Goal: Task Accomplishment & Management: Manage account settings

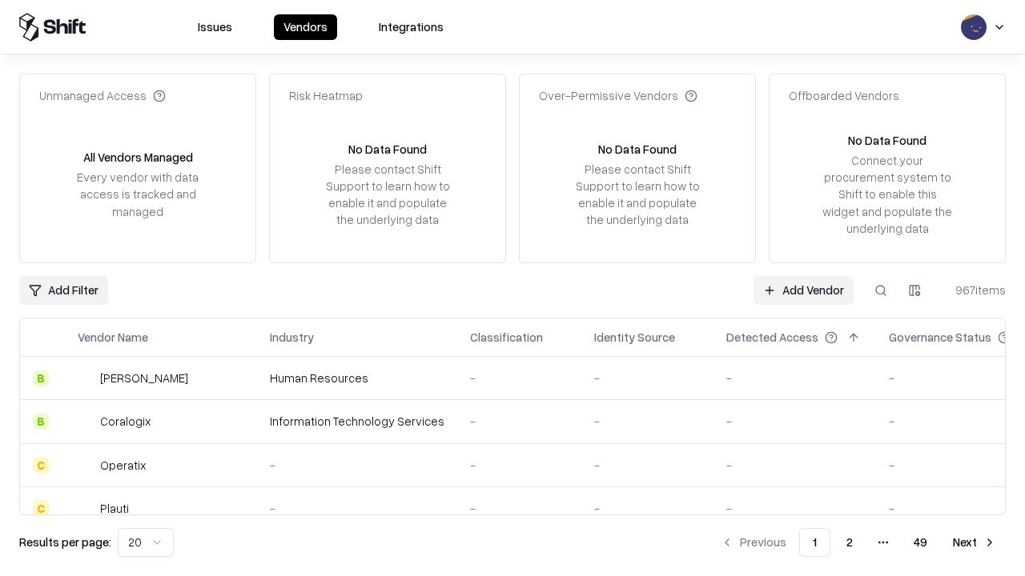
click at [803, 290] on link "Add Vendor" at bounding box center [803, 290] width 100 height 29
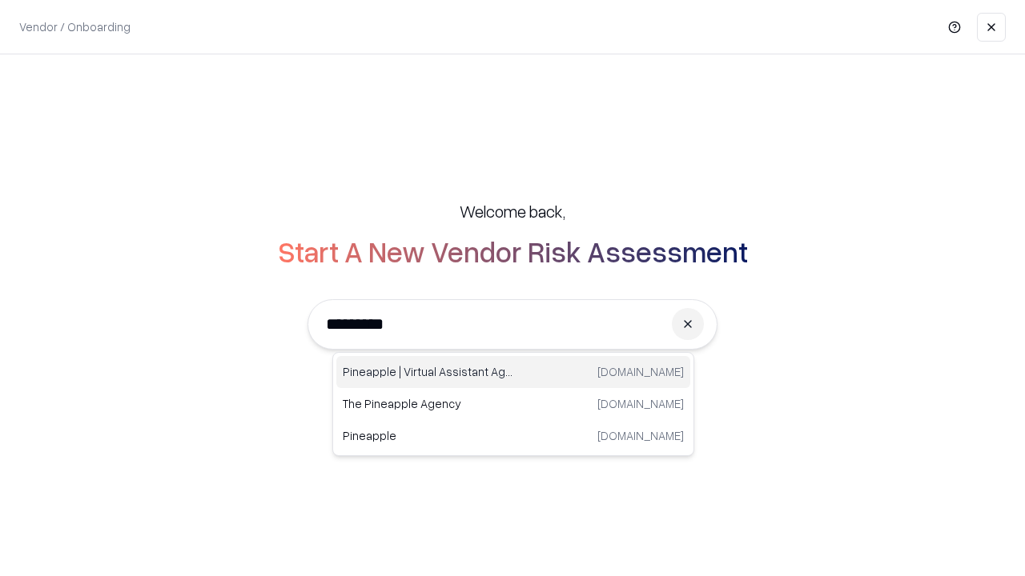
click at [513, 372] on div "Pineapple | Virtual Assistant Agency [DOMAIN_NAME]" at bounding box center [513, 372] width 354 height 32
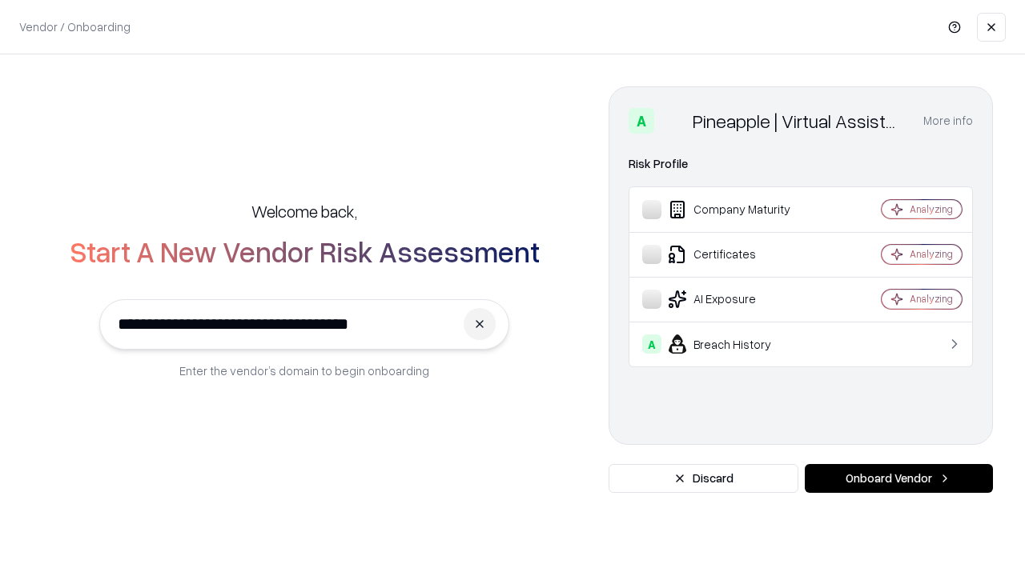
type input "**********"
click at [898, 479] on button "Onboard Vendor" at bounding box center [899, 478] width 188 height 29
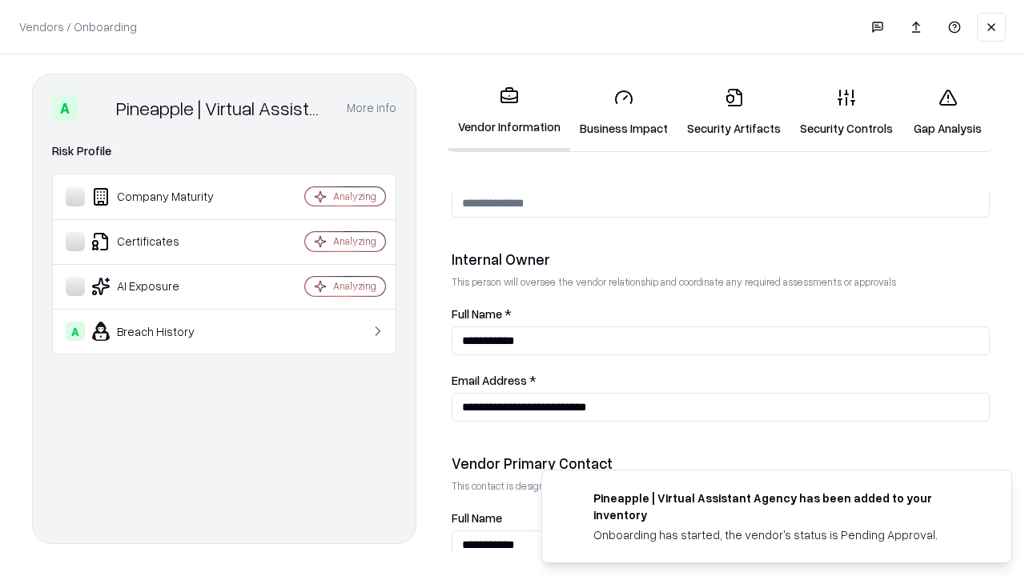
scroll to position [829, 0]
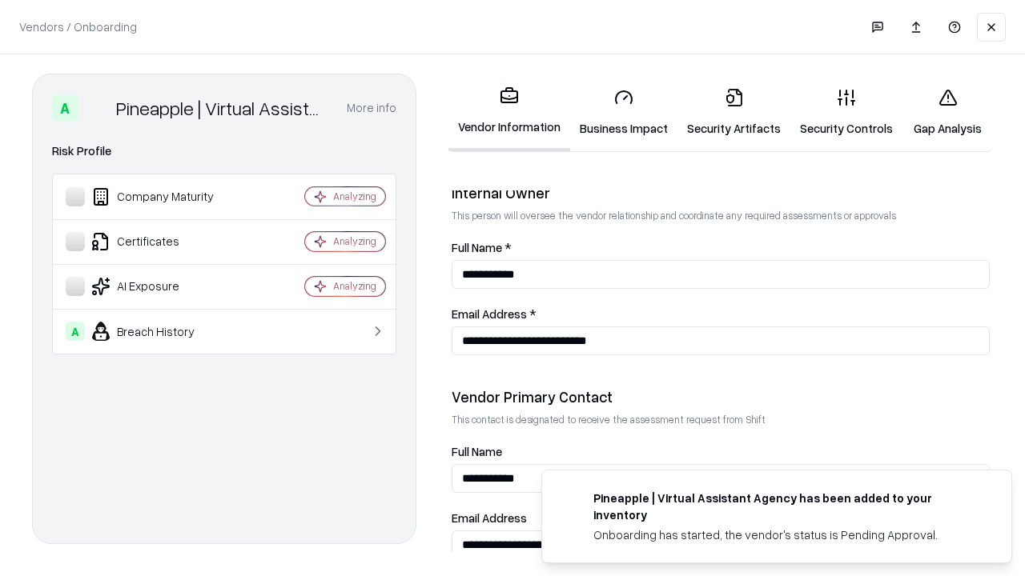
click at [624, 112] on link "Business Impact" at bounding box center [623, 112] width 107 height 74
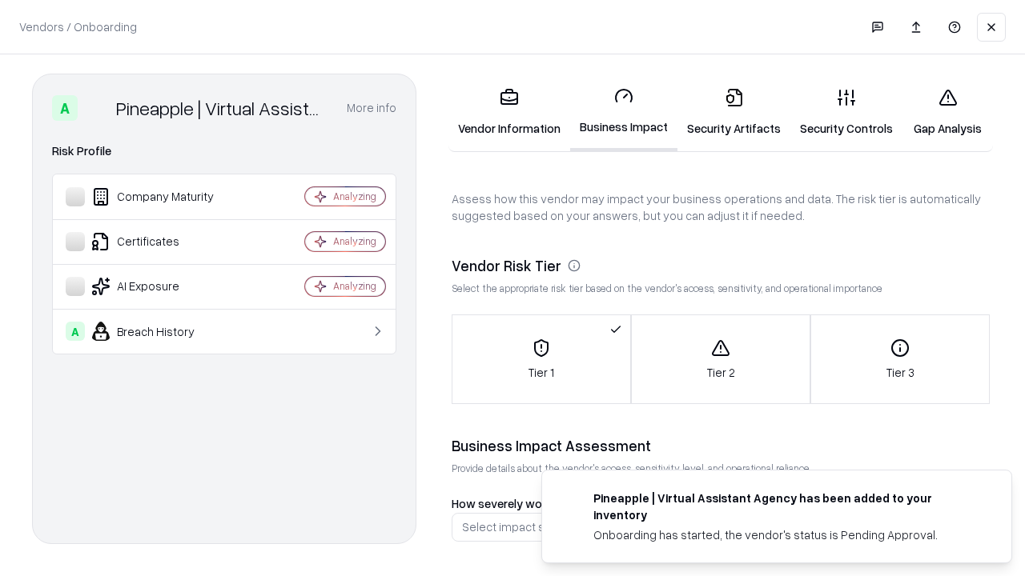
click at [733, 112] on link "Security Artifacts" at bounding box center [733, 112] width 113 height 74
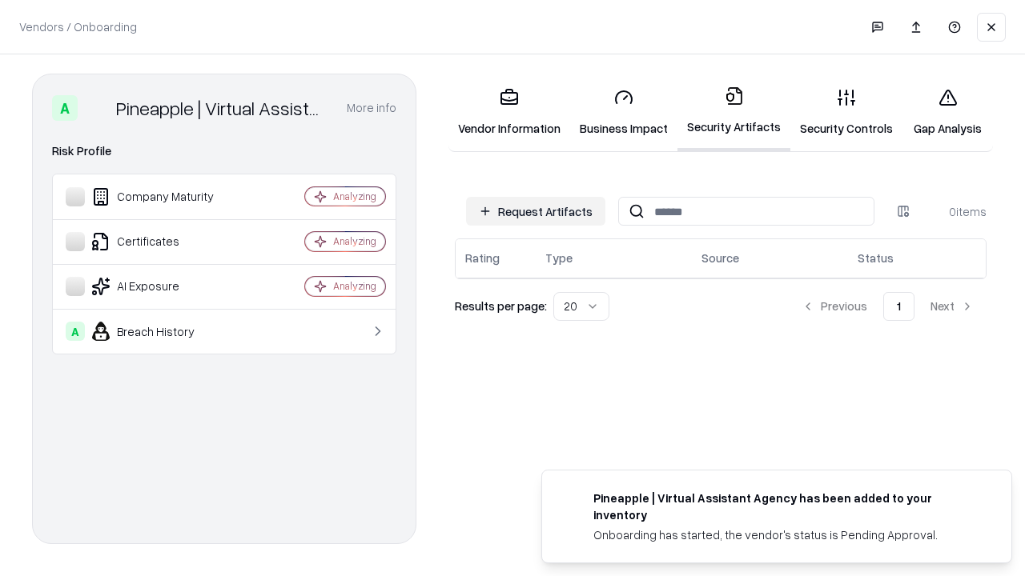
click at [536, 211] on button "Request Artifacts" at bounding box center [535, 211] width 139 height 29
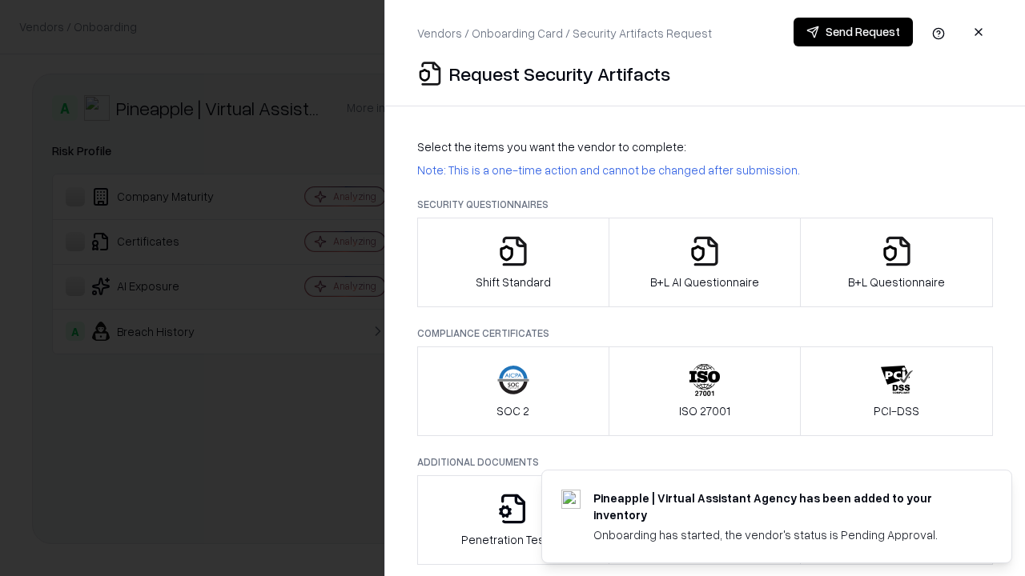
click at [512, 263] on icon "button" at bounding box center [513, 251] width 32 height 32
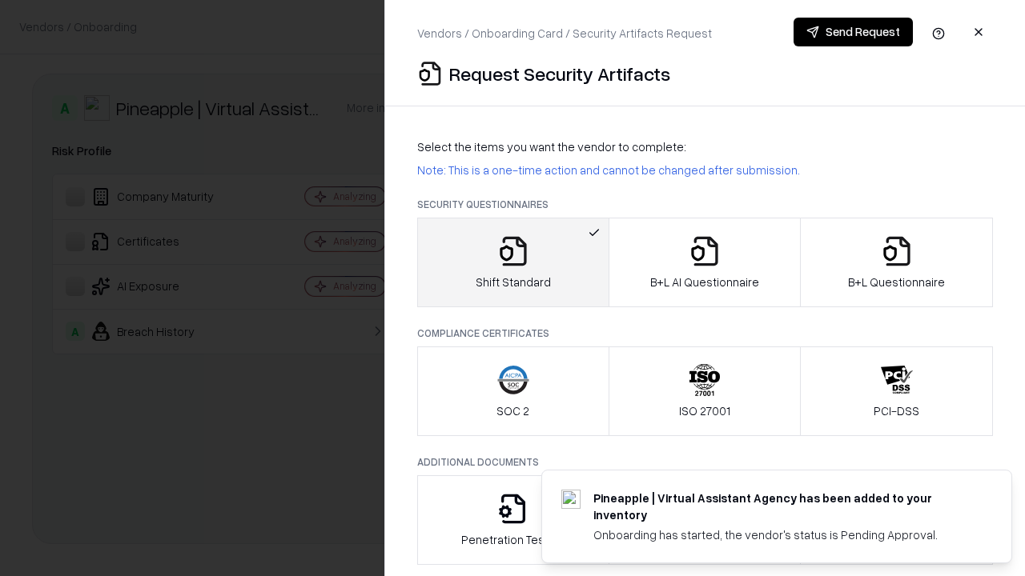
click at [853, 32] on button "Send Request" at bounding box center [852, 32] width 119 height 29
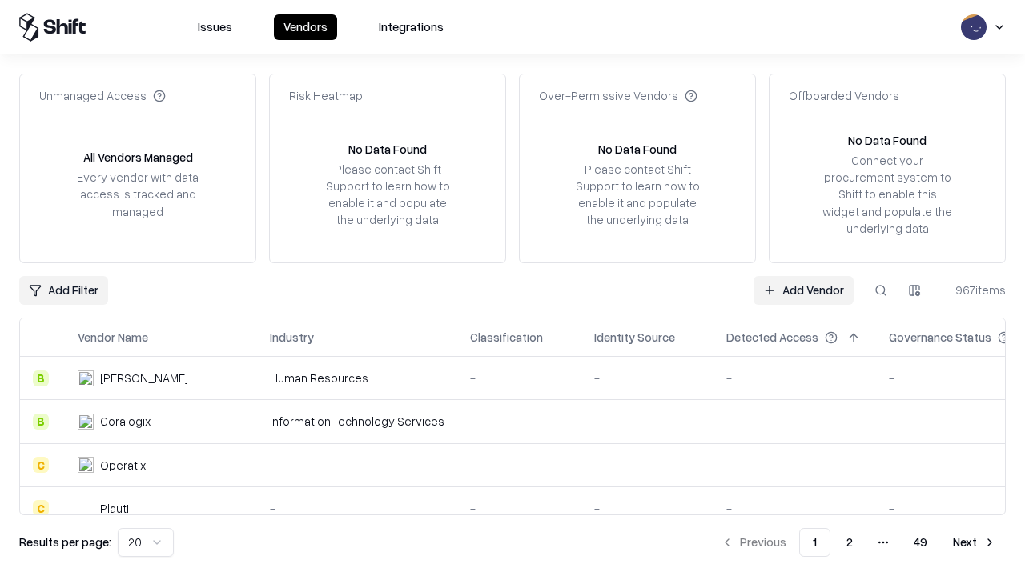
click at [881, 290] on button at bounding box center [880, 290] width 29 height 29
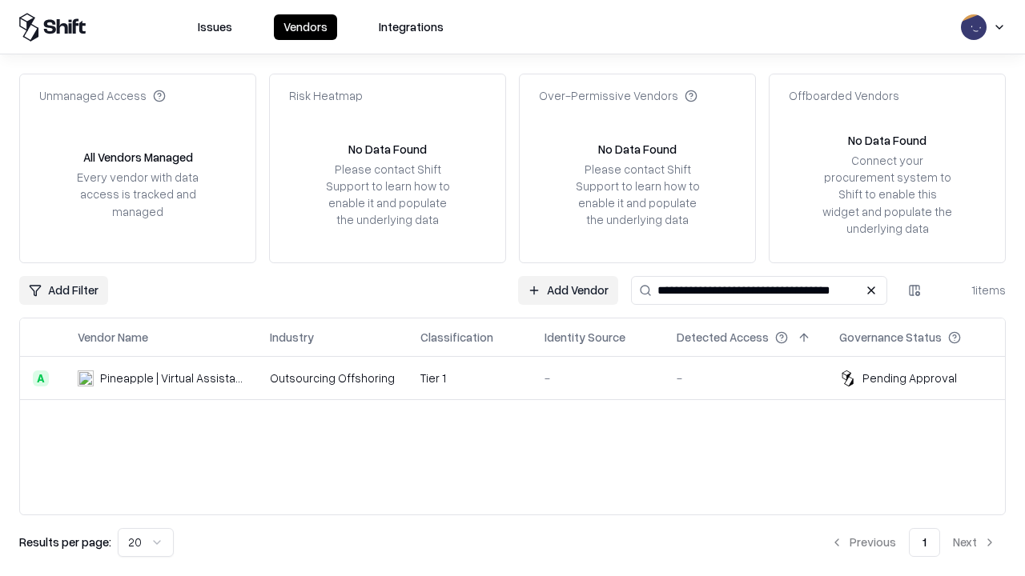
type input "**********"
click at [522, 378] on td "Tier 1" at bounding box center [469, 378] width 124 height 43
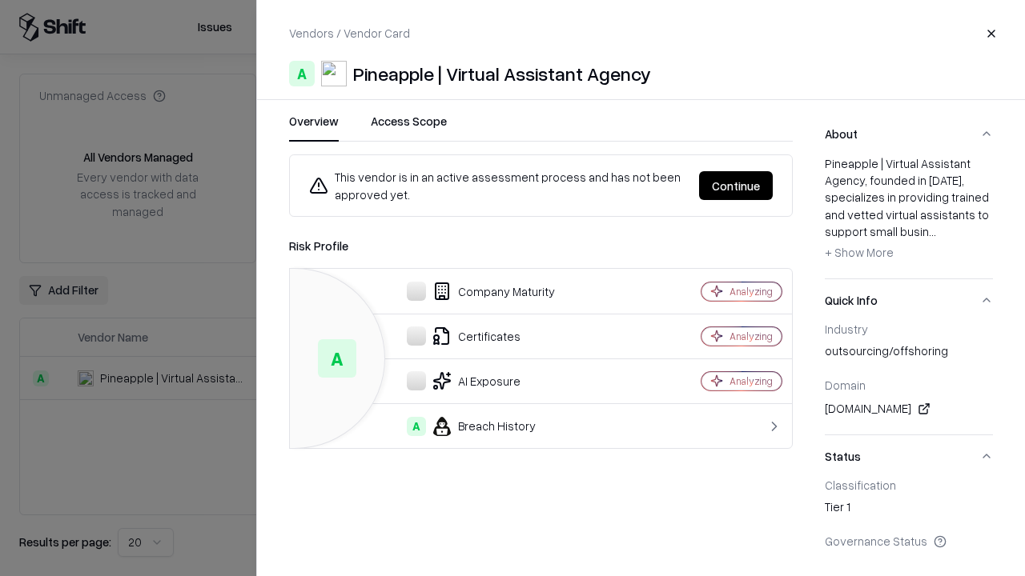
click at [736, 186] on button "Continue" at bounding box center [736, 185] width 74 height 29
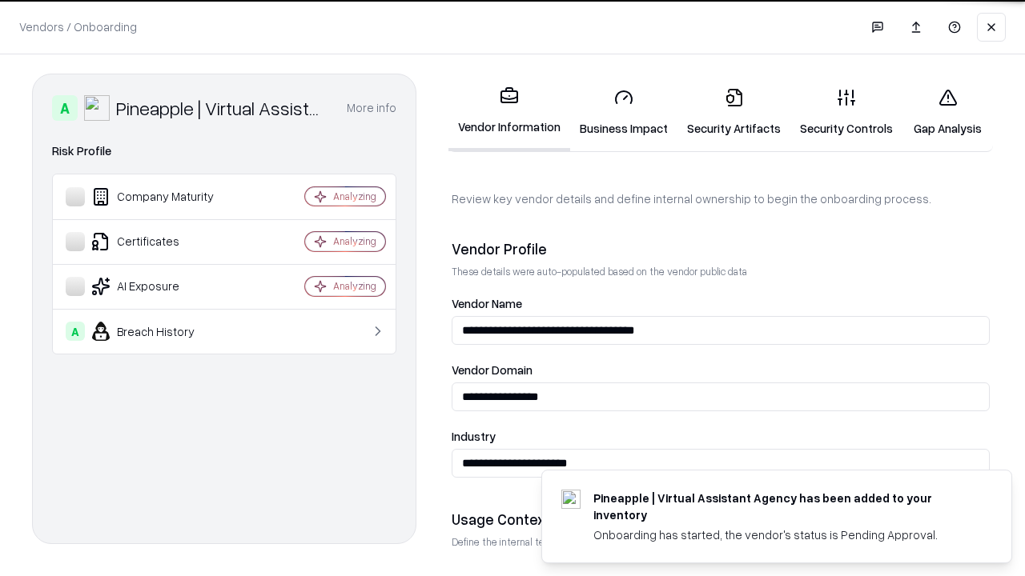
click at [733, 112] on link "Security Artifacts" at bounding box center [733, 112] width 113 height 74
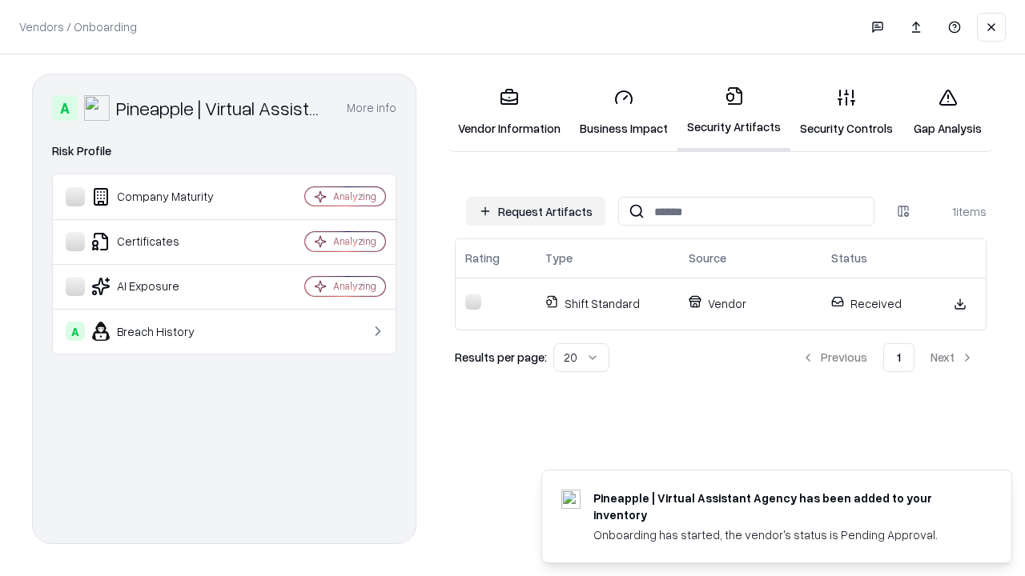
click at [947, 112] on link "Gap Analysis" at bounding box center [947, 112] width 90 height 74
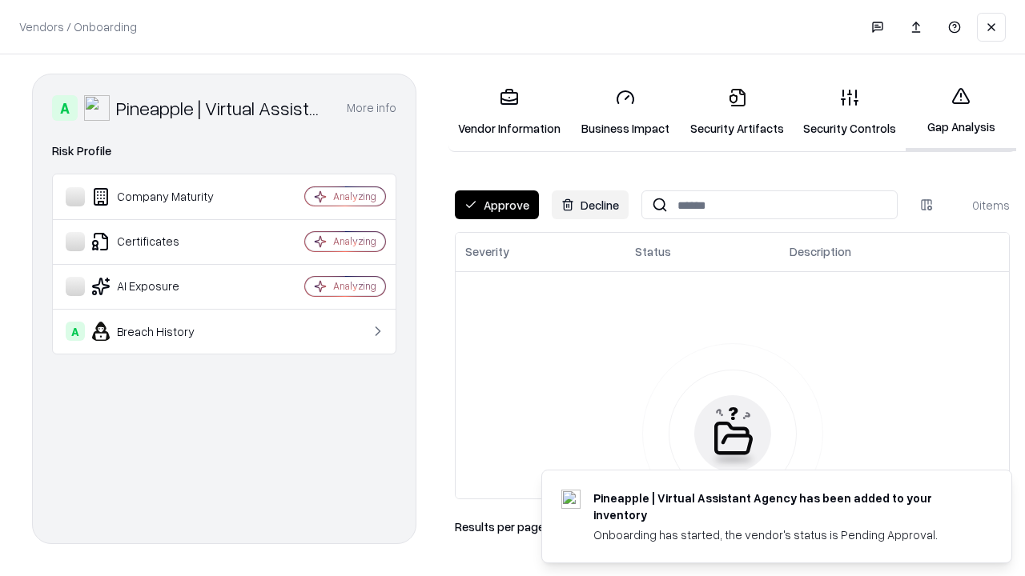
click at [496, 205] on button "Approve" at bounding box center [497, 205] width 84 height 29
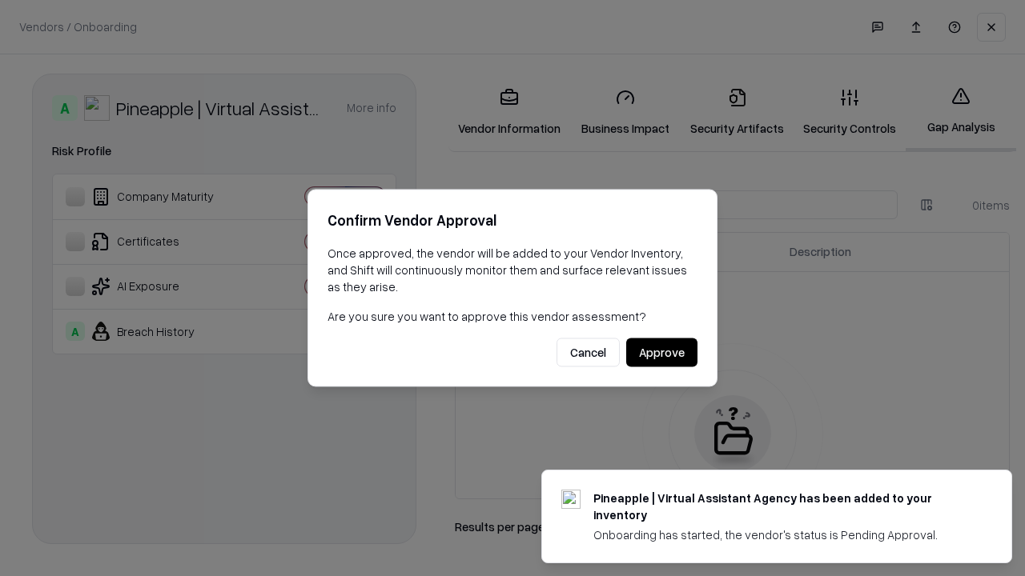
click at [661, 352] on button "Approve" at bounding box center [661, 353] width 71 height 29
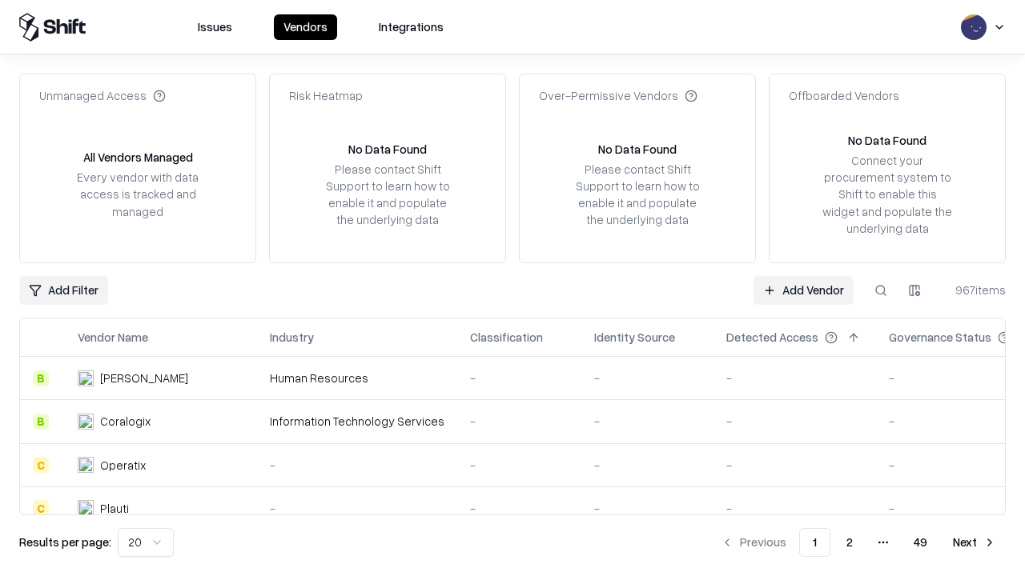
type input "**********"
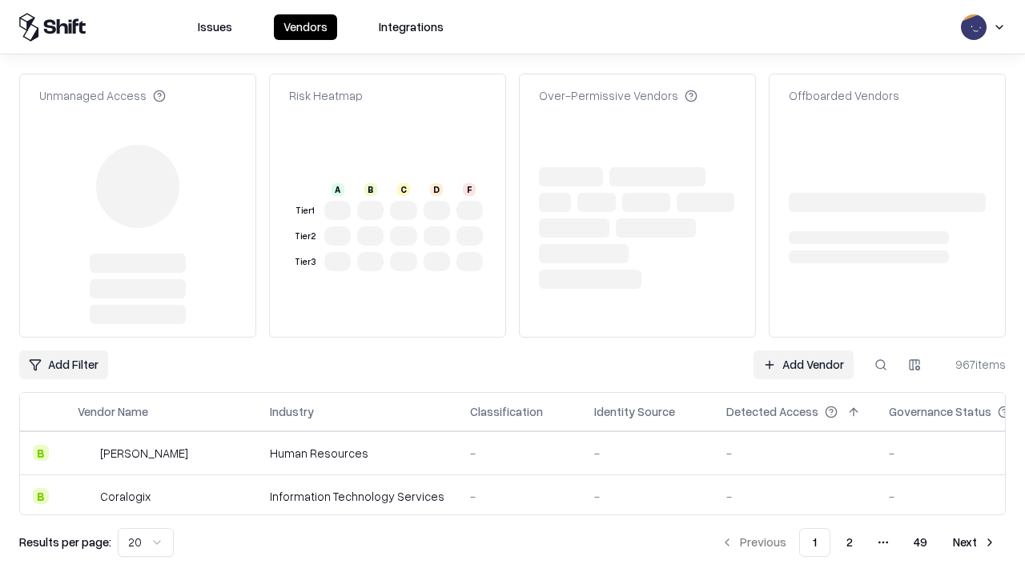
click at [803, 351] on link "Add Vendor" at bounding box center [803, 365] width 100 height 29
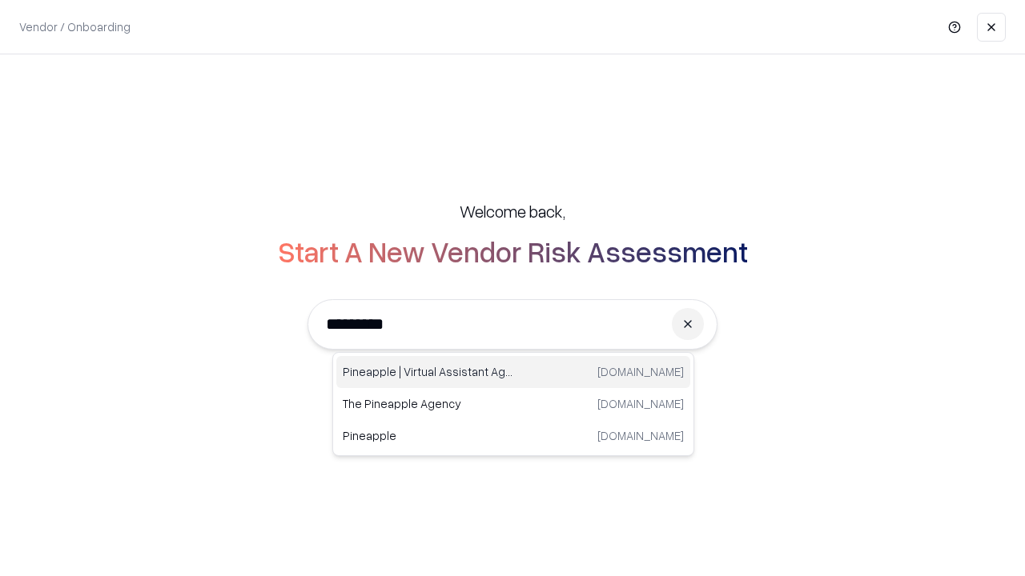
click at [513, 372] on div "Pineapple | Virtual Assistant Agency trypineapple.com" at bounding box center [513, 372] width 354 height 32
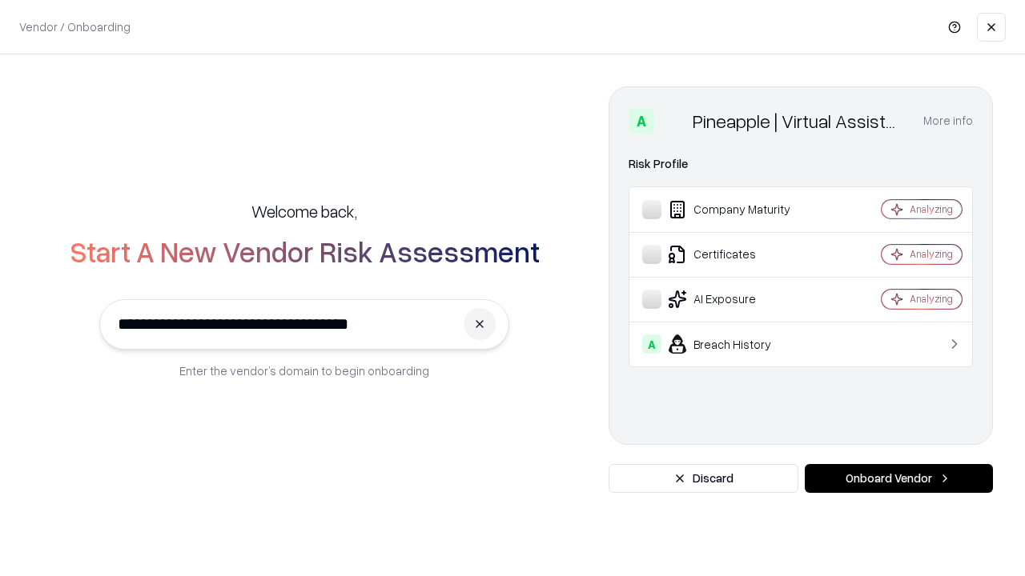
type input "**********"
click at [898, 479] on button "Onboard Vendor" at bounding box center [899, 478] width 188 height 29
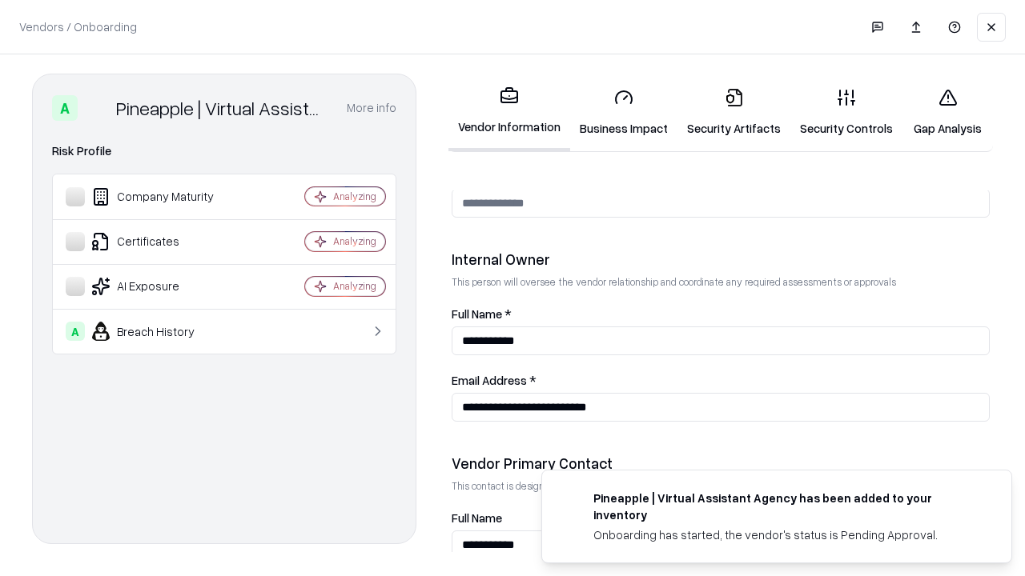
scroll to position [829, 0]
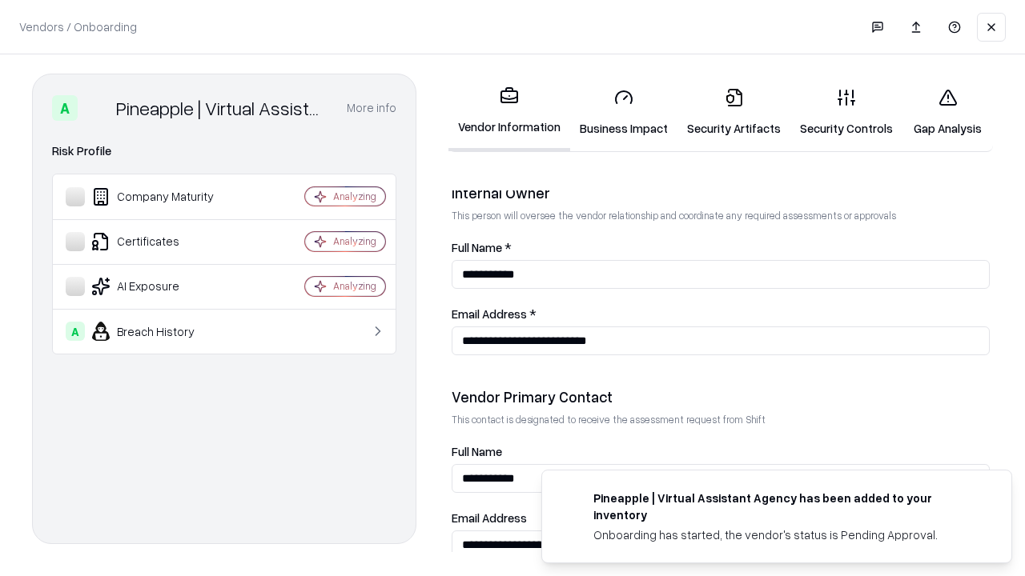
click at [947, 112] on link "Gap Analysis" at bounding box center [947, 112] width 90 height 74
